Goal: Task Accomplishment & Management: Use online tool/utility

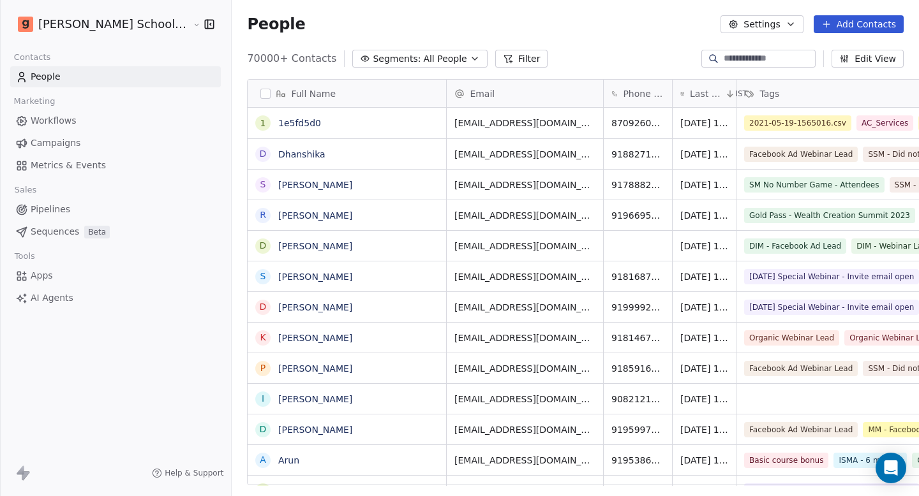
scroll to position [427, 721]
click at [576, 34] on div "People Settings Add Contacts" at bounding box center [575, 24] width 687 height 48
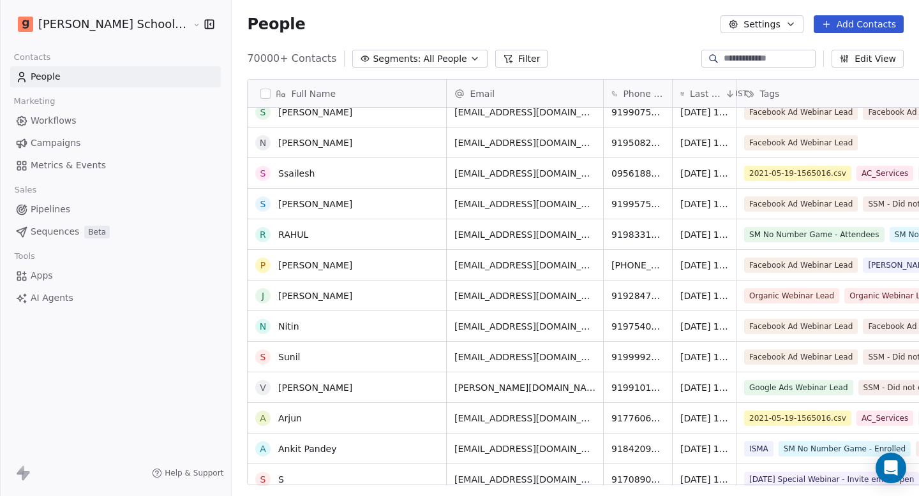
scroll to position [115, 0]
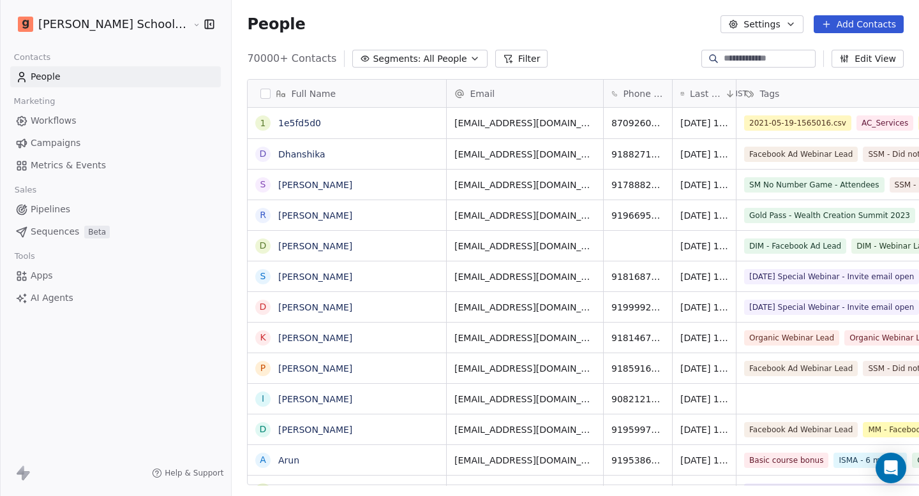
click at [495, 58] on button "Filter" at bounding box center [521, 59] width 53 height 18
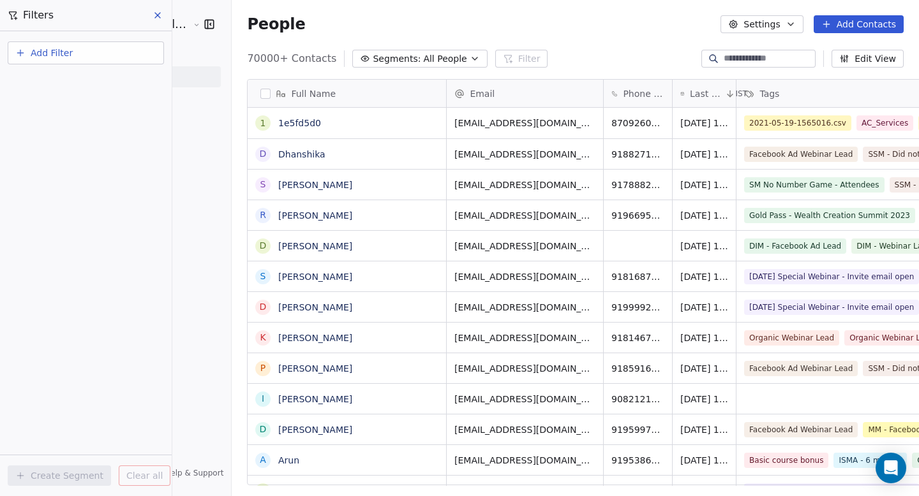
click at [102, 55] on button "Add Filter" at bounding box center [86, 52] width 156 height 23
click at [369, 21] on html "[PERSON_NAME] School of Finance LLP Contacts People Marketing Workflows Campaig…" at bounding box center [459, 248] width 919 height 496
click at [423, 54] on span "All People" at bounding box center [444, 58] width 43 height 13
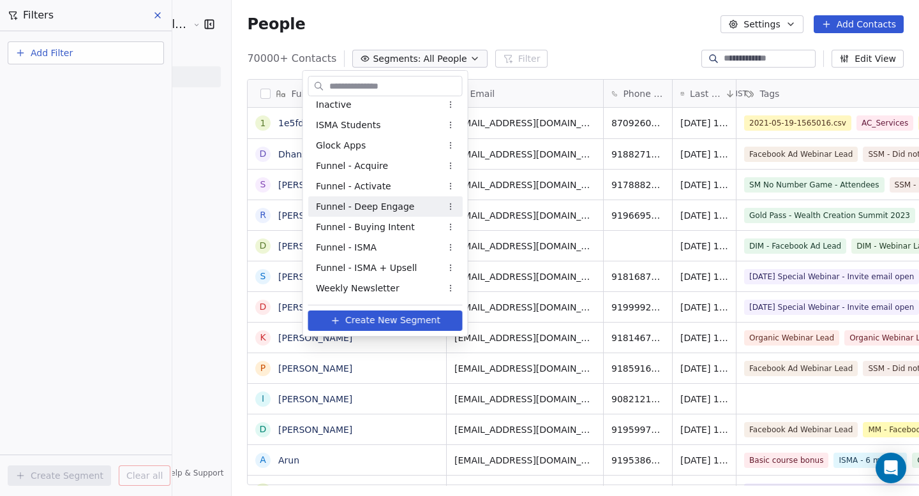
click at [397, 204] on span "Funnel - Deep Engage" at bounding box center [365, 206] width 98 height 13
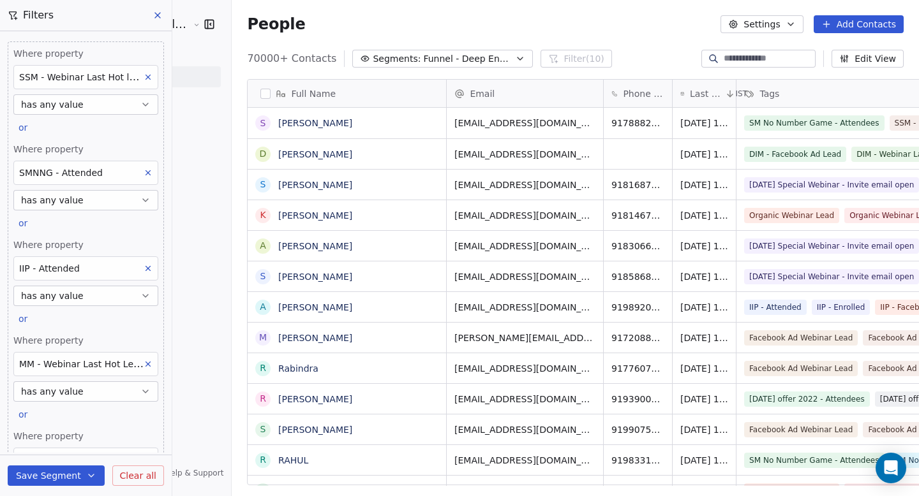
click at [260, 95] on button "button" at bounding box center [265, 94] width 10 height 10
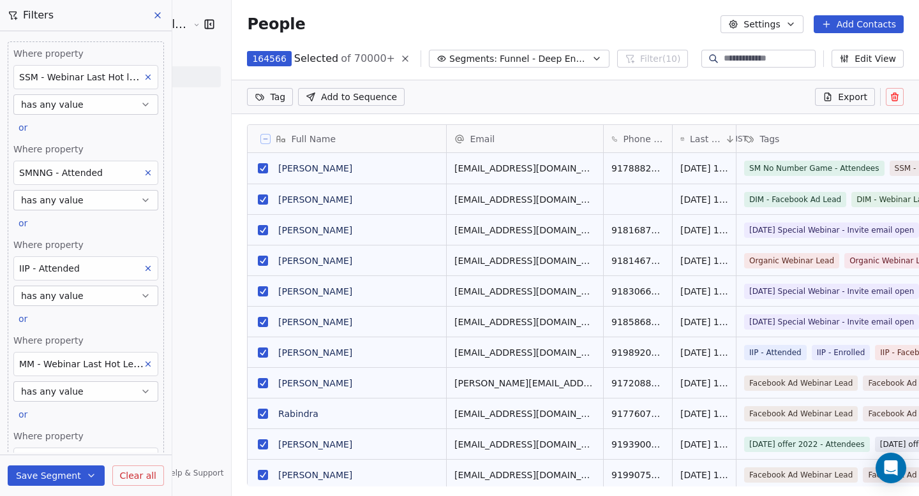
click at [500, 64] on span "Funnel - Deep Engage" at bounding box center [544, 58] width 89 height 13
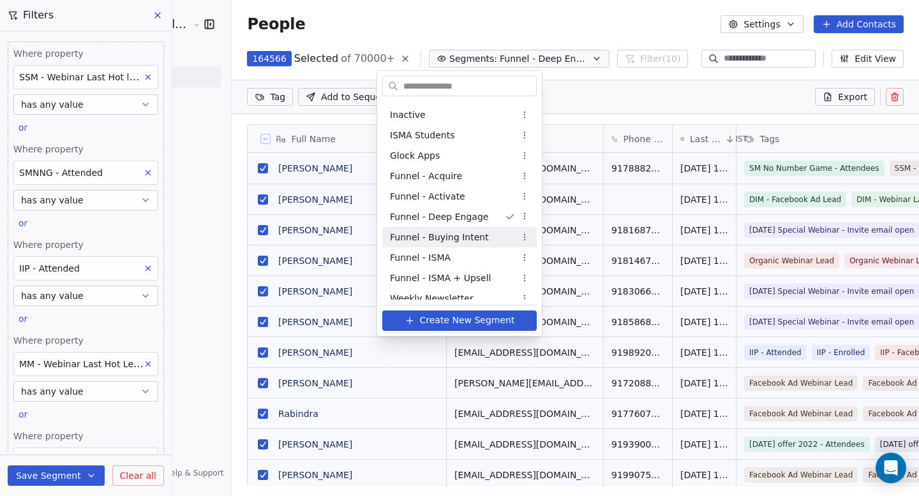
click at [459, 241] on span "Funnel - Buying Intent" at bounding box center [439, 237] width 99 height 13
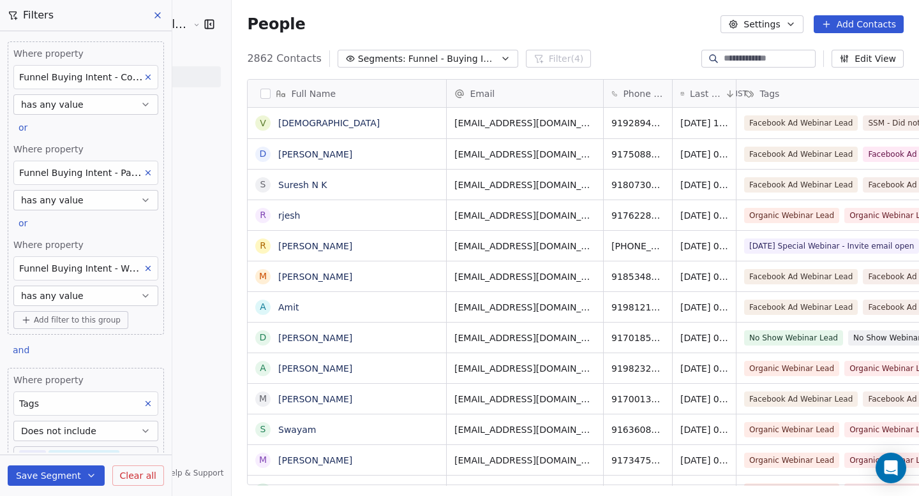
click at [260, 95] on button "button" at bounding box center [265, 94] width 10 height 10
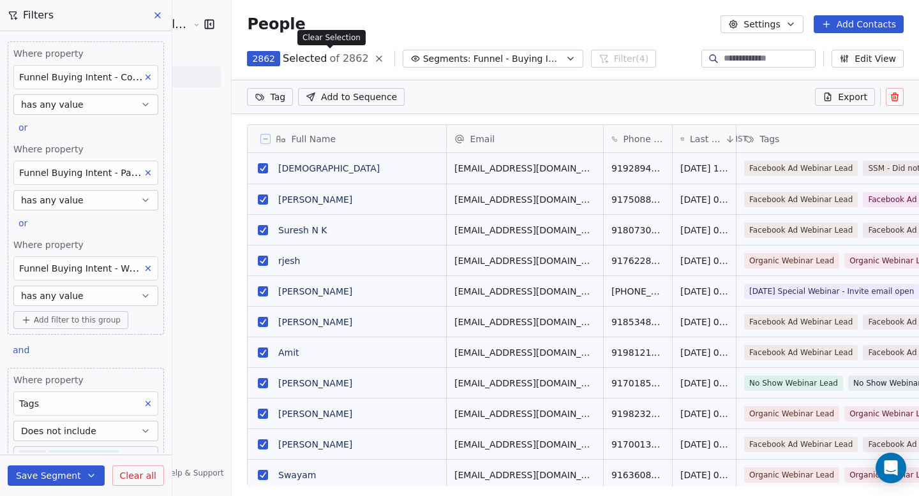
click at [374, 55] on icon at bounding box center [379, 59] width 10 height 10
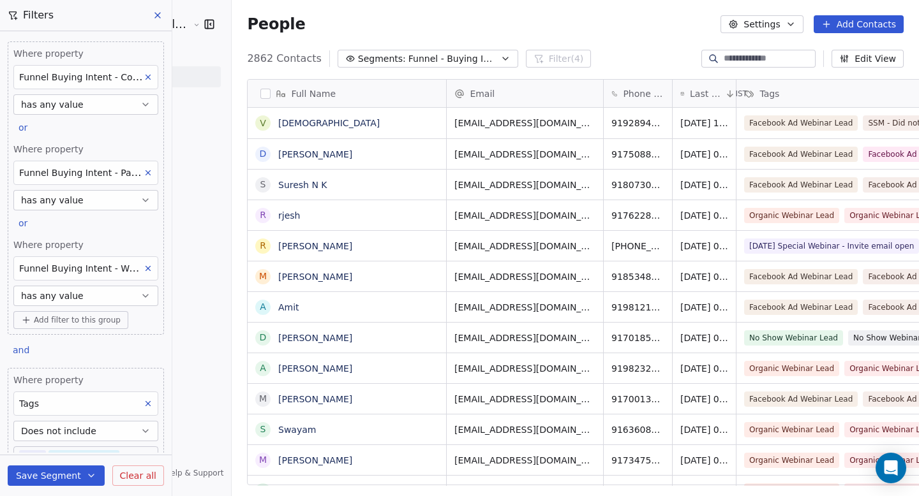
click at [408, 56] on span "Funnel - Buying Intent" at bounding box center [452, 58] width 89 height 13
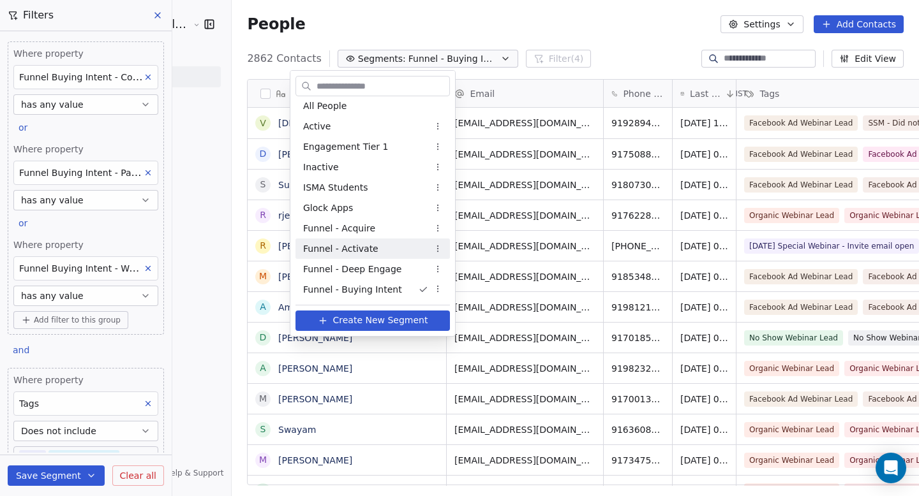
click at [413, 256] on div "Funnel - Activate" at bounding box center [372, 249] width 154 height 20
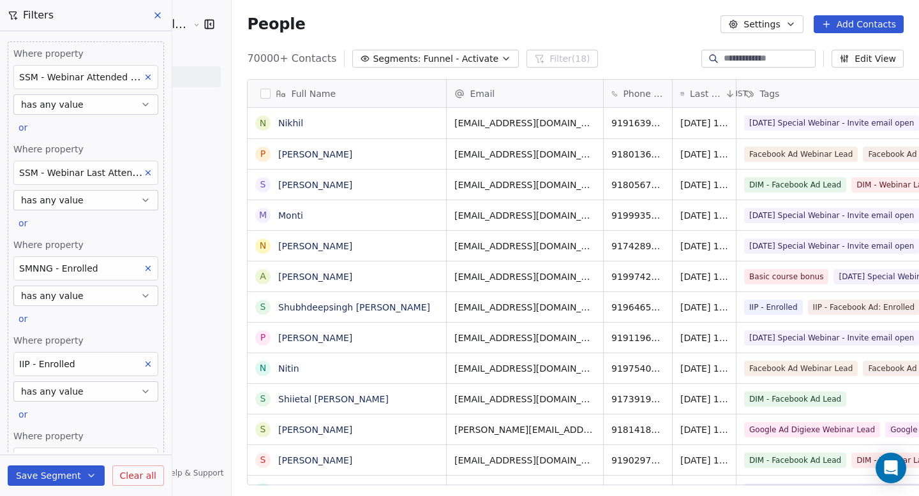
scroll to position [10, 10]
click at [260, 94] on button "button" at bounding box center [265, 94] width 10 height 10
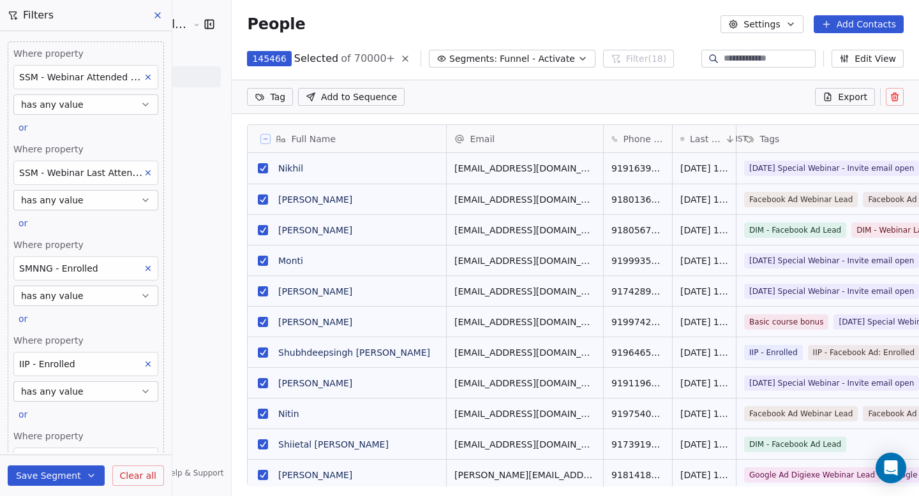
scroll to position [383, 721]
click at [449, 60] on span "Segments:" at bounding box center [473, 58] width 48 height 13
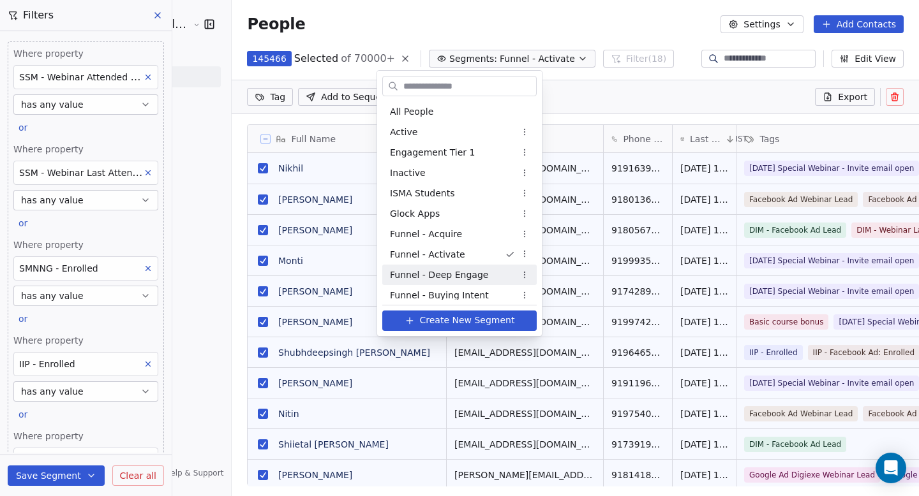
click at [427, 272] on span "Funnel - Deep Engage" at bounding box center [439, 275] width 98 height 13
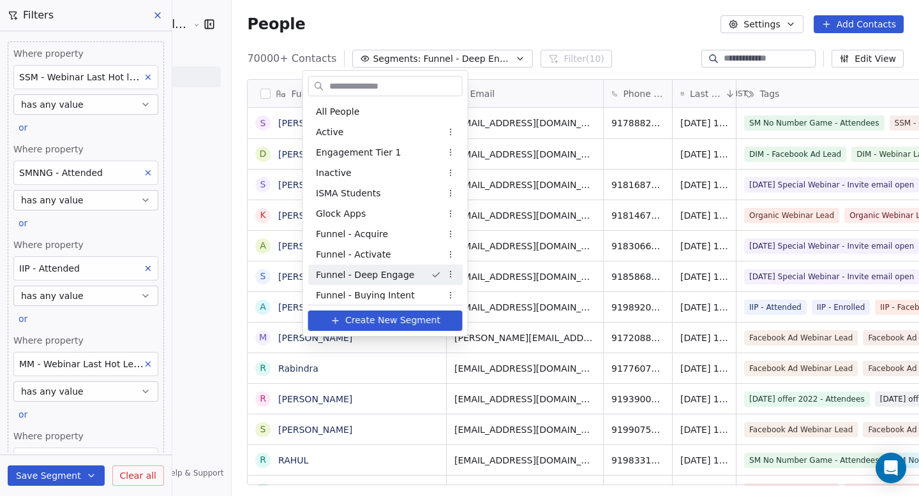
scroll to position [427, 721]
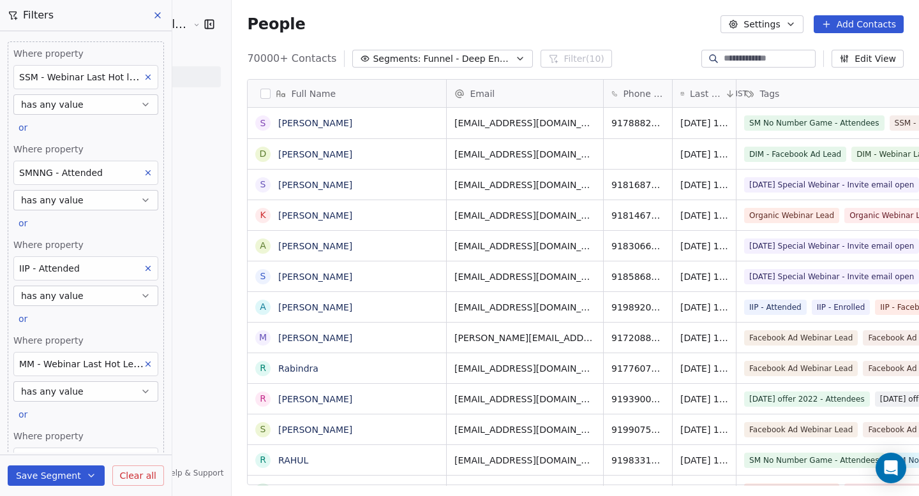
click at [255, 93] on div "Full Name" at bounding box center [345, 93] width 181 height 13
click at [225, 92] on html "[PERSON_NAME] School of Finance LLP Contacts People Marketing Workflows Campaig…" at bounding box center [459, 248] width 919 height 496
click at [260, 93] on button "button" at bounding box center [265, 94] width 10 height 10
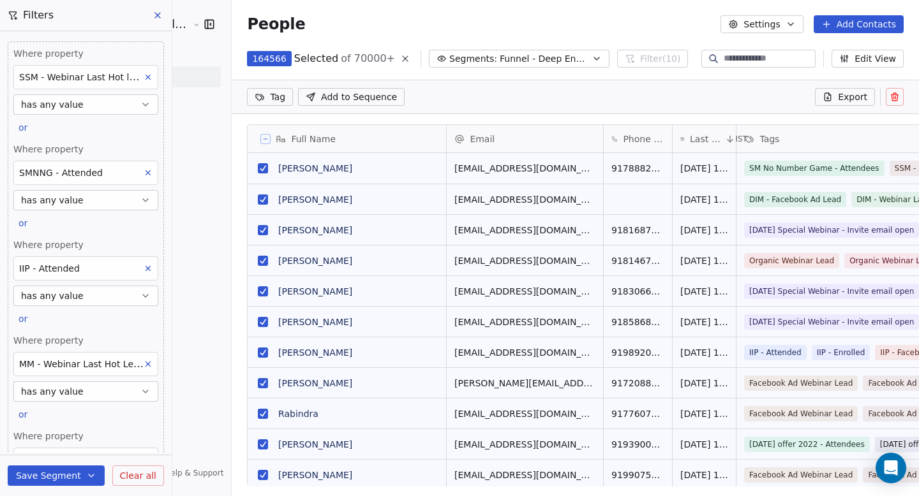
scroll to position [383, 721]
click at [403, 61] on icon at bounding box center [405, 58] width 5 height 5
